Goal: Task Accomplishment & Management: Use online tool/utility

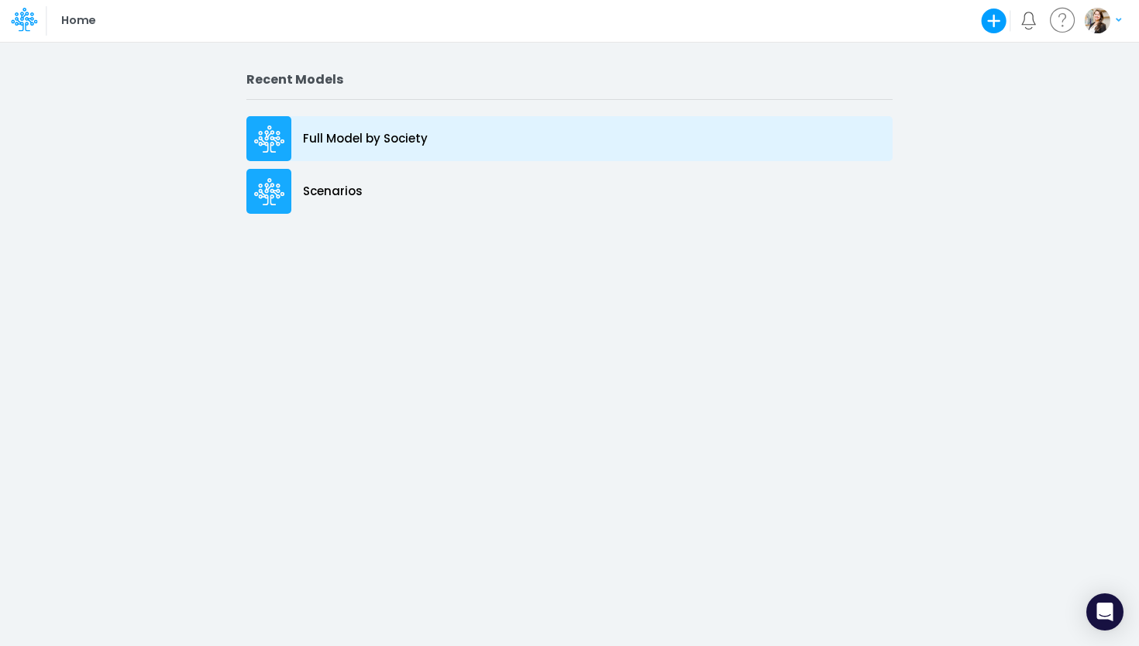
click at [410, 138] on p "Full Model by Society" at bounding box center [365, 139] width 125 height 18
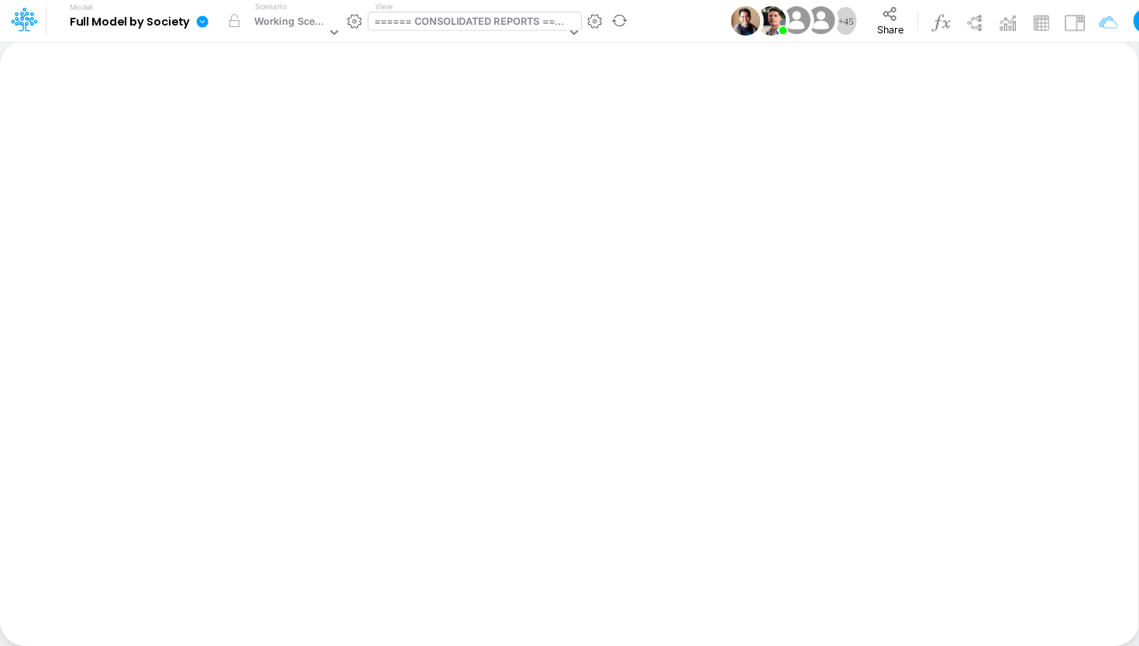
click at [485, 21] on div "====== CONSOLIDATED REPORTS ======" at bounding box center [470, 23] width 192 height 18
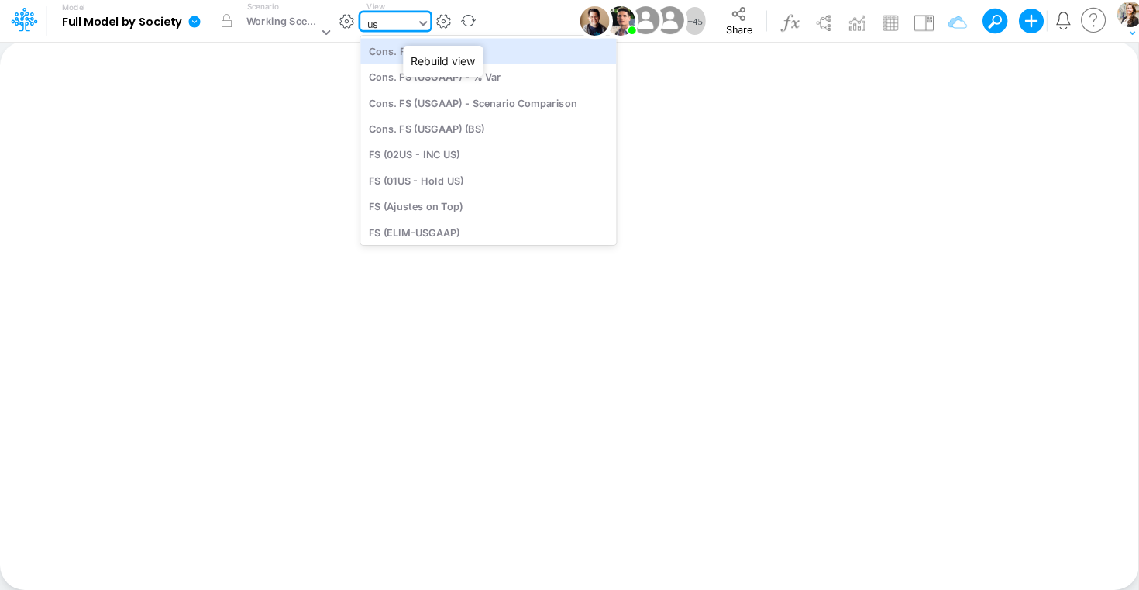
type input "usg"
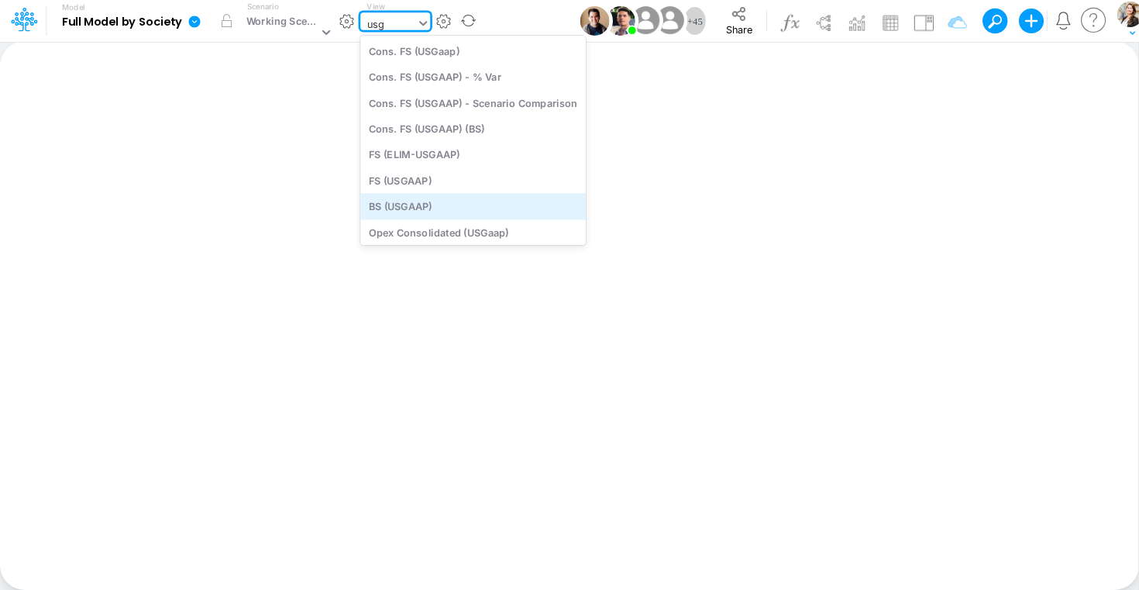
click at [427, 202] on div "BS (USGAAP)" at bounding box center [473, 207] width 226 height 26
type input "BS (USGAAP) - Detailed"
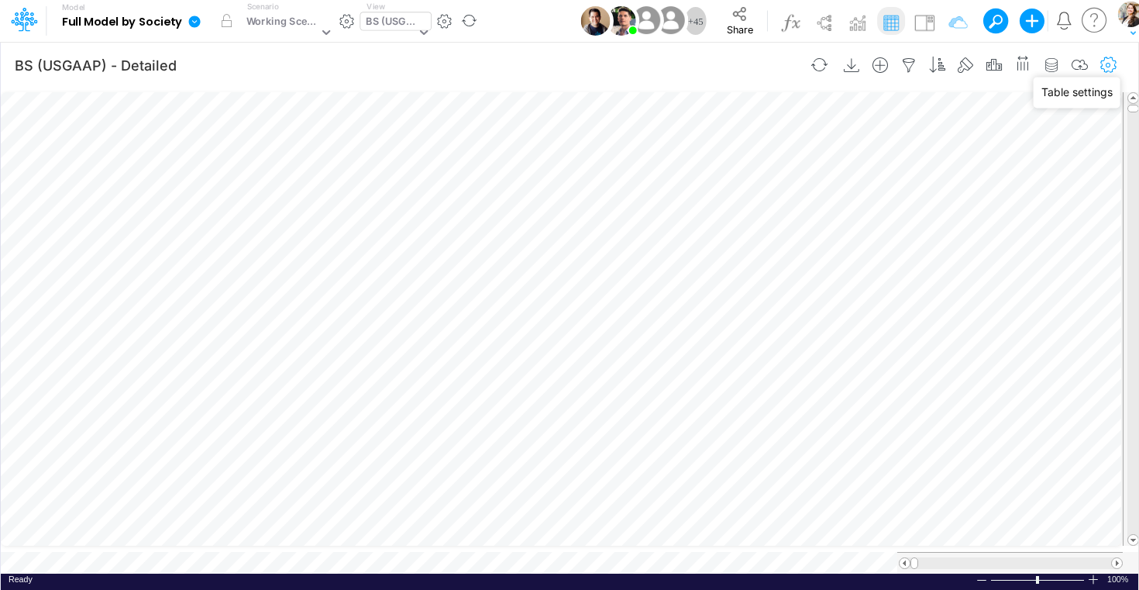
click at [1104, 68] on icon "button" at bounding box center [1108, 65] width 23 height 16
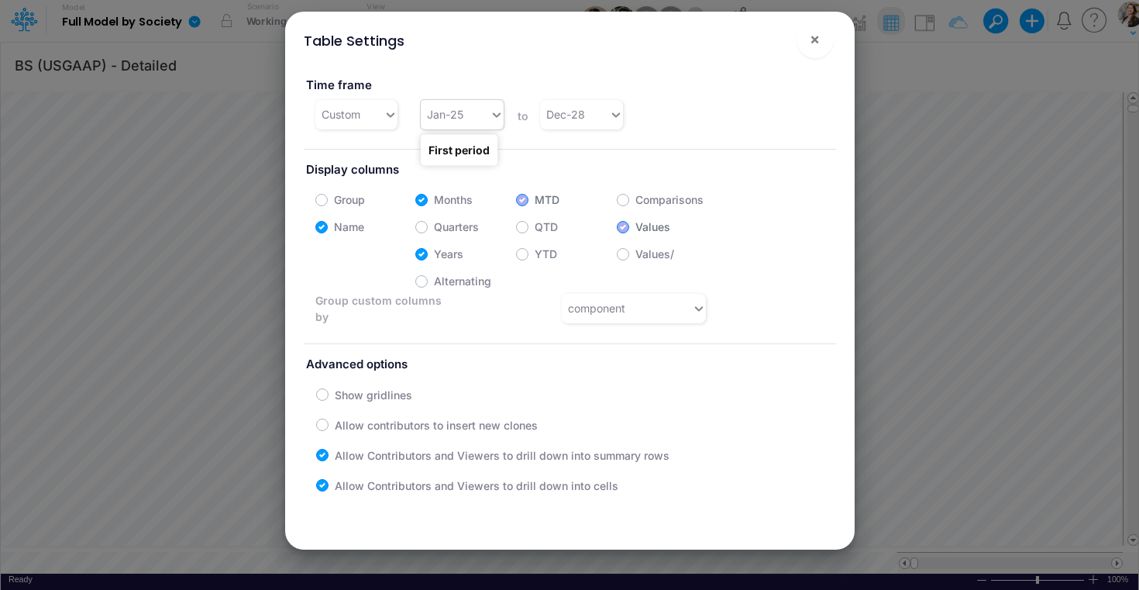
click at [484, 116] on div "Jan-25" at bounding box center [455, 115] width 69 height 26
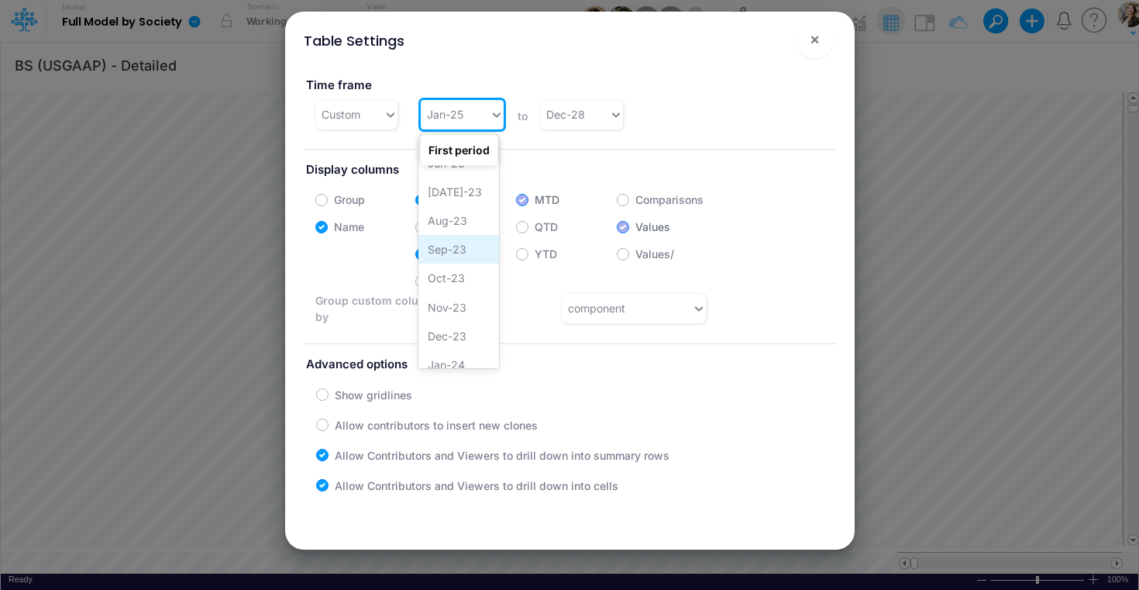
scroll to position [174, 0]
click at [459, 319] on div "Jan-24" at bounding box center [458, 324] width 81 height 29
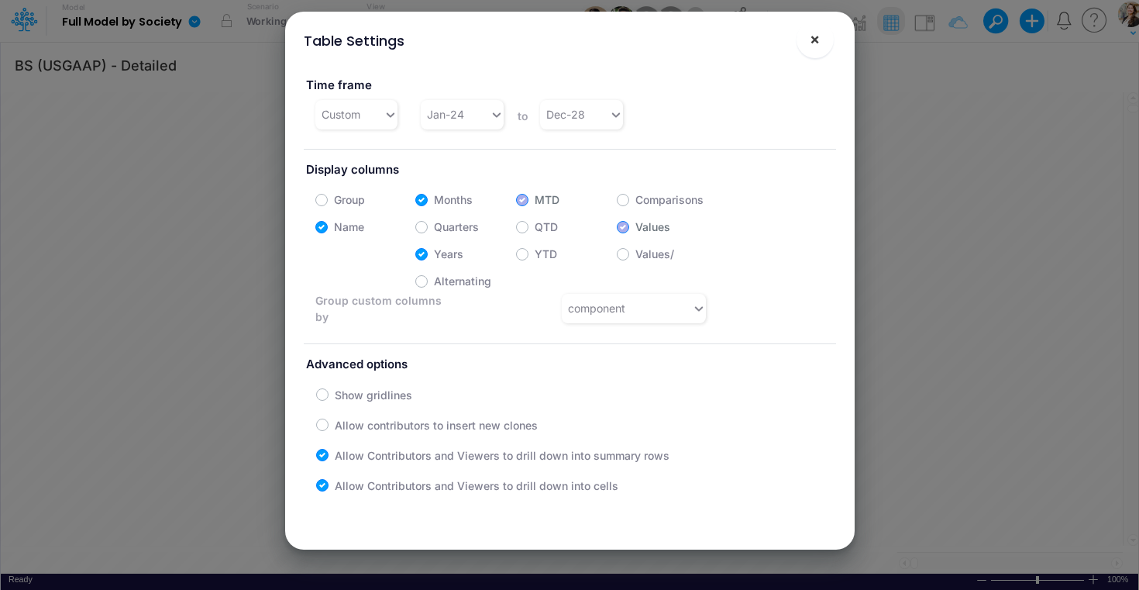
click at [818, 36] on span "×" at bounding box center [815, 38] width 10 height 19
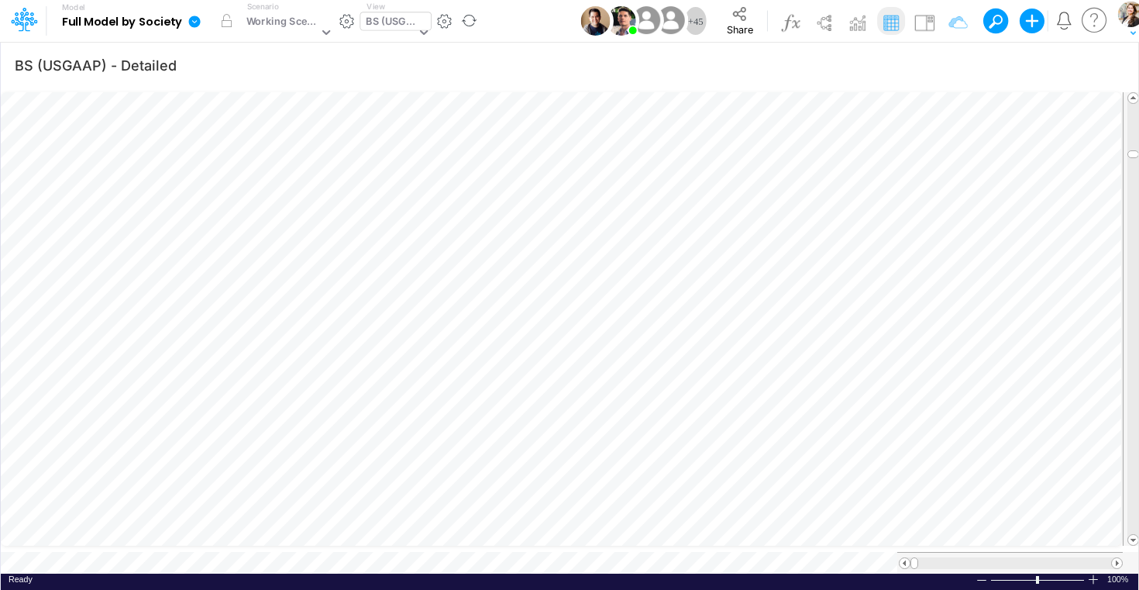
scroll to position [6, 3]
